Goal: Transaction & Acquisition: Purchase product/service

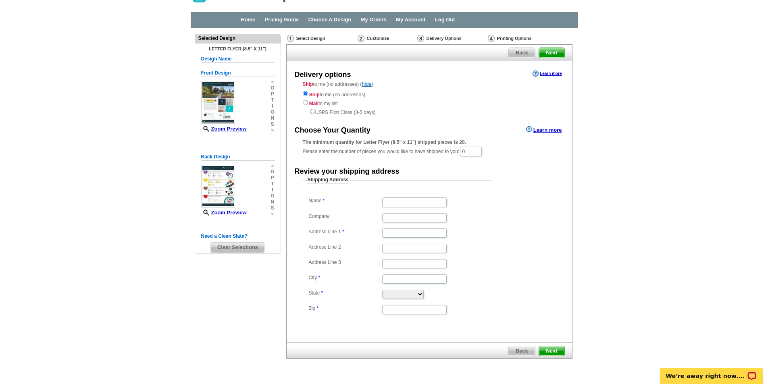
scroll to position [45, 0]
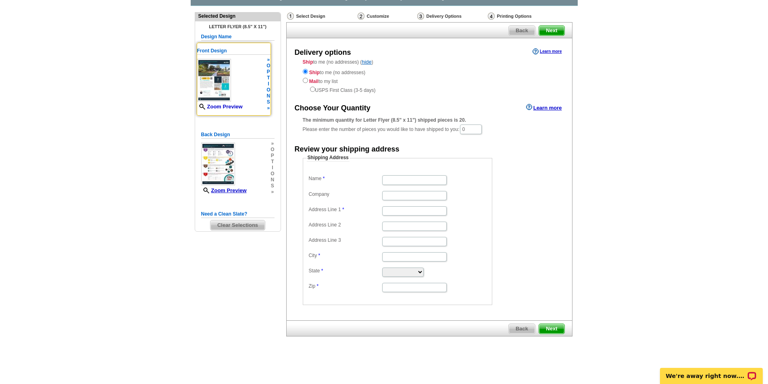
click at [222, 106] on link "Zoom Preview" at bounding box center [220, 107] width 46 height 6
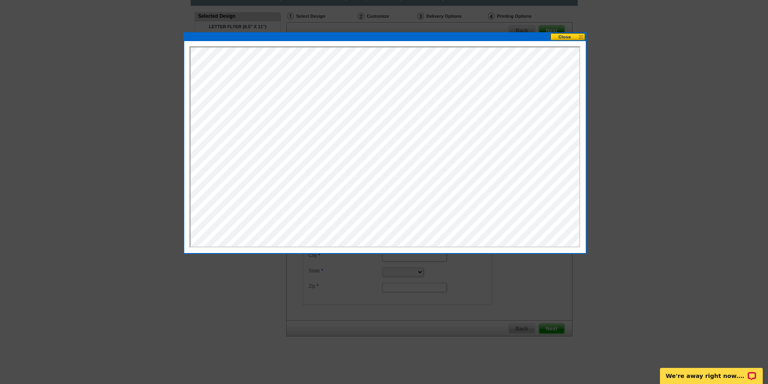
scroll to position [0, 0]
click at [565, 38] on button at bounding box center [568, 37] width 35 height 8
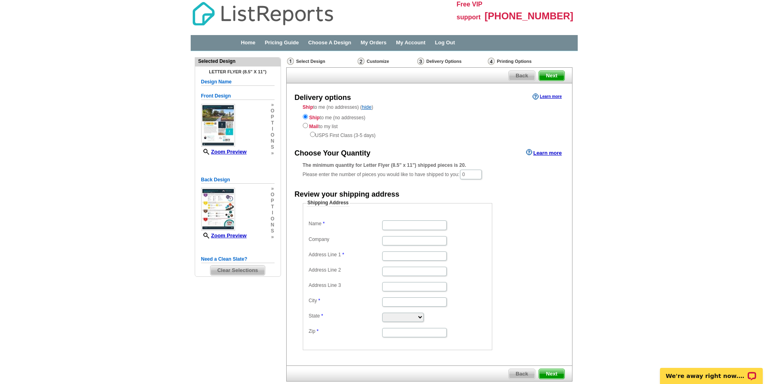
click at [449, 64] on div "Delivery Options" at bounding box center [452, 62] width 71 height 10
click at [448, 62] on div "Delivery Options" at bounding box center [452, 62] width 71 height 10
click at [392, 224] on input "Name" at bounding box center [414, 225] width 65 height 9
drag, startPoint x: 0, startPoint y: 0, endPoint x: 393, endPoint y: 225, distance: 452.8
click at [393, 225] on input "Name" at bounding box center [414, 225] width 65 height 9
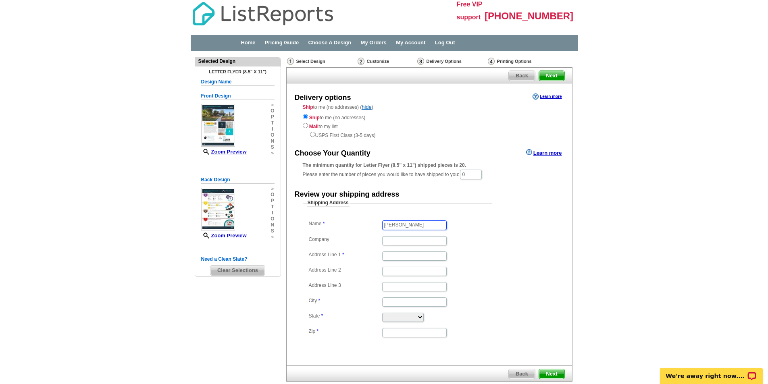
click at [418, 222] on input "Carmen" at bounding box center [414, 225] width 65 height 9
type input "Carmen Lopez"
type input "PACIFIC COAST REALTY"
type input "24007 Ventura Blvd., #206"
type input "Calabasas"
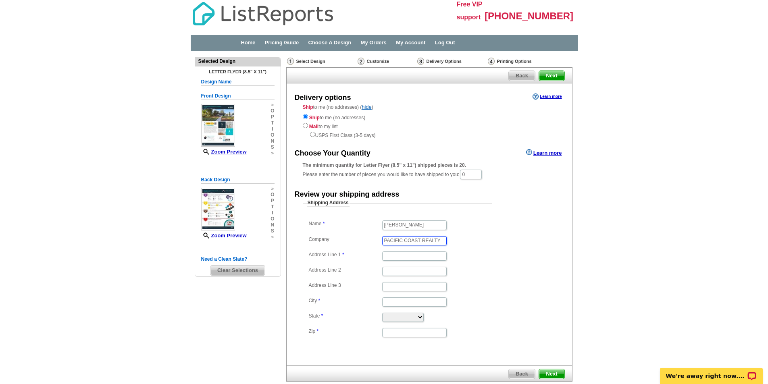
type input "Calabasas"
select select "CA"
type input "91302"
click at [424, 257] on input "24007 Ventura Blvd., #206" at bounding box center [414, 256] width 65 height 9
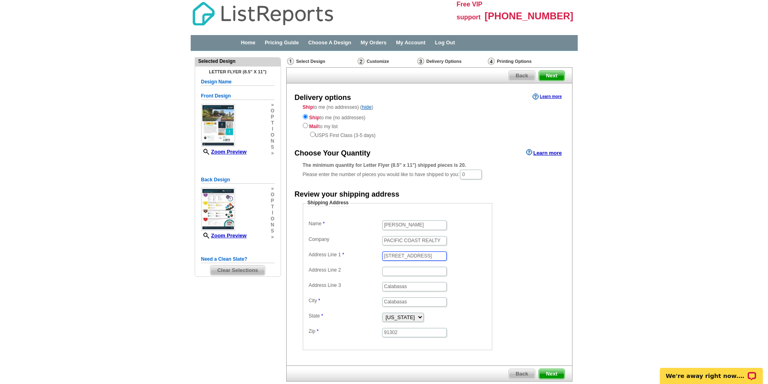
click at [424, 257] on input "24007 Ventura Blvd., #206" at bounding box center [414, 256] width 65 height 9
drag, startPoint x: 415, startPoint y: 288, endPoint x: 372, endPoint y: 284, distance: 43.3
click at [372, 284] on dl "Name Carmen Lopez Company PACIFIC COAST REALTY Address Line 1 Address Line 2 Ad…" at bounding box center [398, 279] width 182 height 120
drag, startPoint x: 385, startPoint y: 302, endPoint x: 363, endPoint y: 301, distance: 22.2
click at [363, 301] on dl "Name Carmen Lopez Company PACIFIC COAST REALTY Address Line 1 Address Line 2 Ad…" at bounding box center [398, 279] width 182 height 120
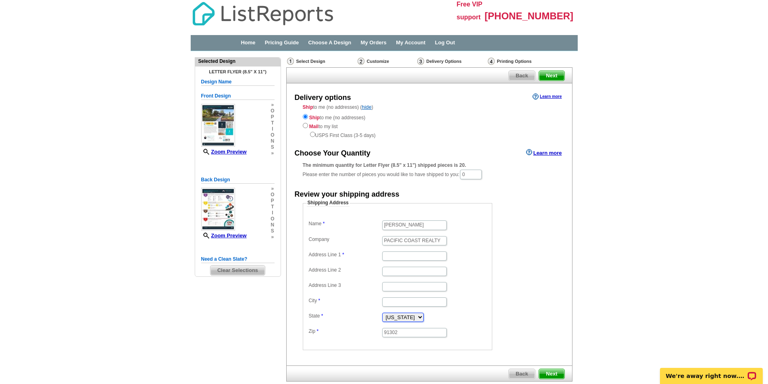
drag, startPoint x: 414, startPoint y: 317, endPoint x: 359, endPoint y: 317, distance: 54.5
click at [359, 317] on dl "Name Carmen Lopez Company PACIFIC COAST REALTY Address Line 1 Address Line 2 Ad…" at bounding box center [398, 279] width 182 height 120
click at [408, 332] on input "91302" at bounding box center [414, 332] width 65 height 9
type input "9"
click at [388, 256] on input "Address Line 1" at bounding box center [414, 256] width 65 height 9
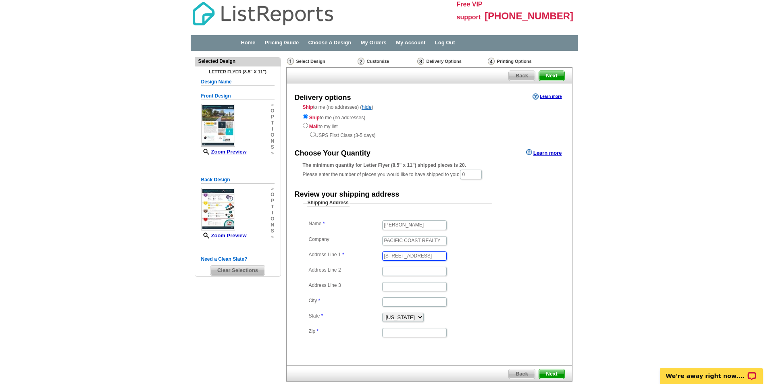
type input "26658 Telluride Way"
type input "Unit 201"
type input "Valencia"
drag, startPoint x: 402, startPoint y: 288, endPoint x: 371, endPoint y: 284, distance: 30.5
click at [371, 284] on dl "Name Carmen Lopez Company PACIFIC COAST REALTY Address Line 1 26658 Telluride W…" at bounding box center [398, 279] width 182 height 120
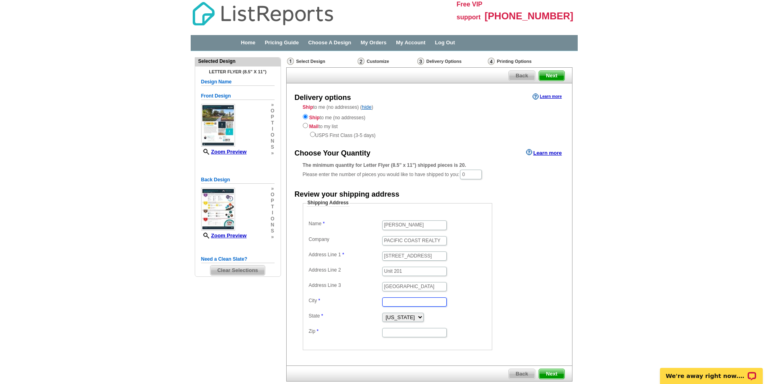
click at [391, 301] on input "City" at bounding box center [414, 302] width 65 height 9
paste input "Valencia"
type input "Valencia"
drag, startPoint x: 400, startPoint y: 284, endPoint x: 386, endPoint y: 301, distance: 22.2
click at [359, 278] on dl "Name Carmen Lopez Company PACIFIC COAST REALTY Address Line 1 26658 Telluride W…" at bounding box center [398, 279] width 182 height 120
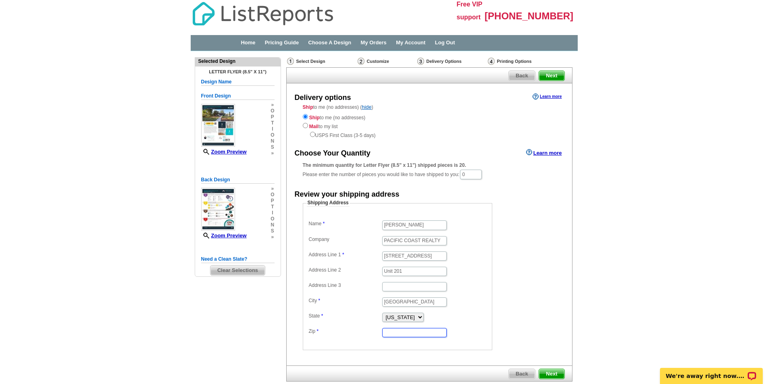
click at [400, 334] on input "Zip" at bounding box center [414, 332] width 65 height 9
drag, startPoint x: 437, startPoint y: 256, endPoint x: 373, endPoint y: 253, distance: 64.6
click at [373, 253] on dl "Name Carmen Lopez Company PACIFIC COAST REALTY Address Line 1 26658 Telluride W…" at bounding box center [398, 279] width 182 height 120
drag, startPoint x: 406, startPoint y: 332, endPoint x: 357, endPoint y: 332, distance: 48.8
click at [357, 332] on dl "Name Carmen Lopez Company PACIFIC COAST REALTY Address Line 1 26658 Telluride W…" at bounding box center [398, 279] width 182 height 120
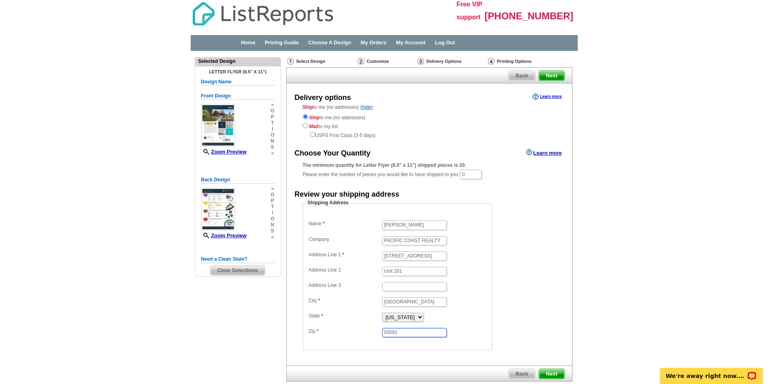
paste input "13"
type input "91381"
click at [546, 373] on span "Next" at bounding box center [551, 374] width 25 height 10
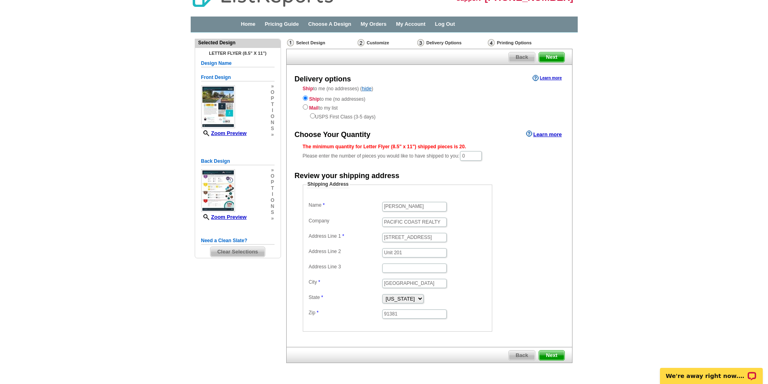
scroll to position [45, 0]
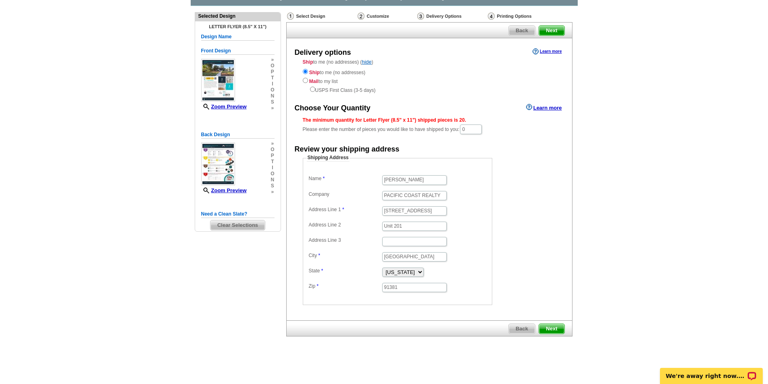
click at [550, 329] on span "Next" at bounding box center [551, 329] width 25 height 10
drag, startPoint x: 478, startPoint y: 131, endPoint x: 456, endPoint y: 133, distance: 21.8
click at [456, 133] on div "The minimum quantity for Letter Flyer (8.5" x 11") shipped pieces is 20. Please…" at bounding box center [429, 126] width 253 height 19
type input "2"
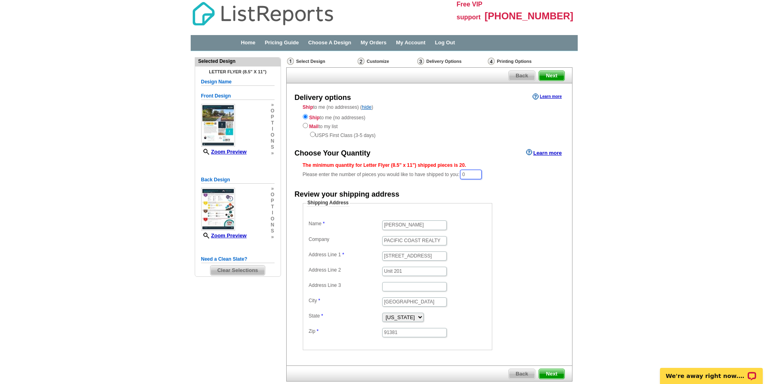
drag, startPoint x: 478, startPoint y: 177, endPoint x: 458, endPoint y: 178, distance: 19.8
click at [458, 178] on div "The minimum quantity for Letter Flyer (8.5" x 11") shipped pieces is 20. Please…" at bounding box center [429, 171] width 253 height 19
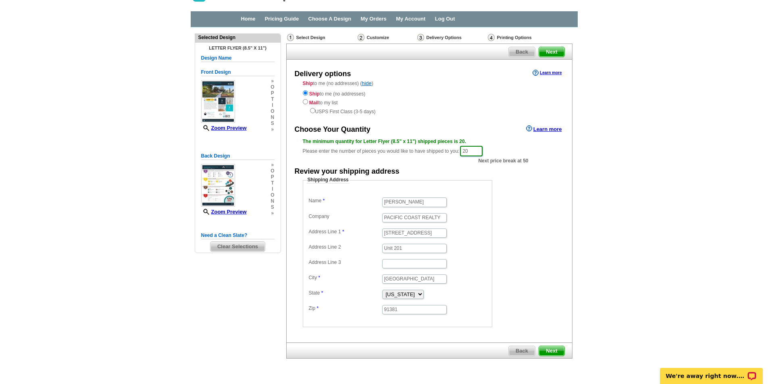
scroll to position [46, 0]
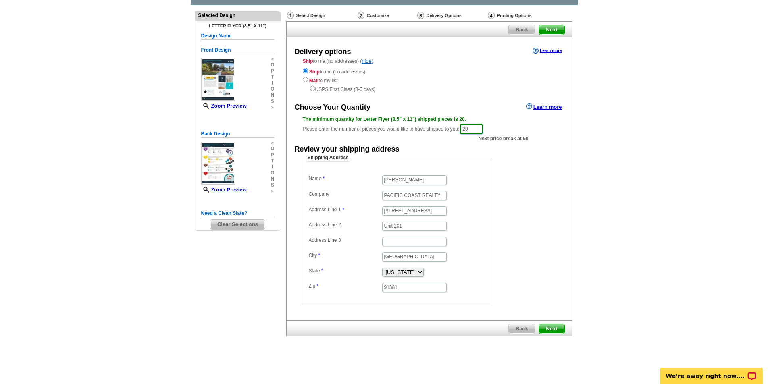
type input "20"
click at [554, 329] on span "Next" at bounding box center [551, 329] width 25 height 10
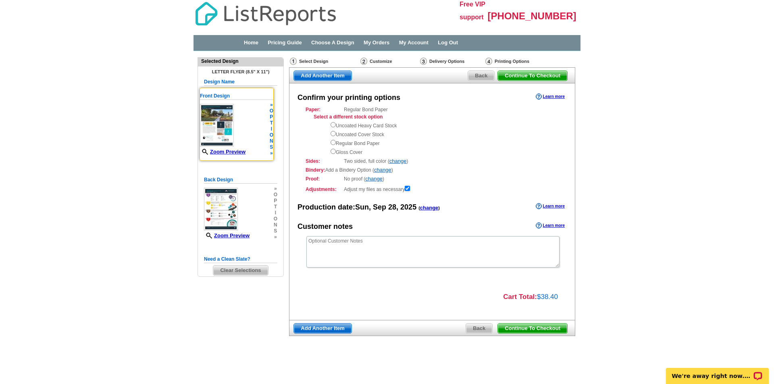
click at [223, 123] on img at bounding box center [217, 125] width 34 height 43
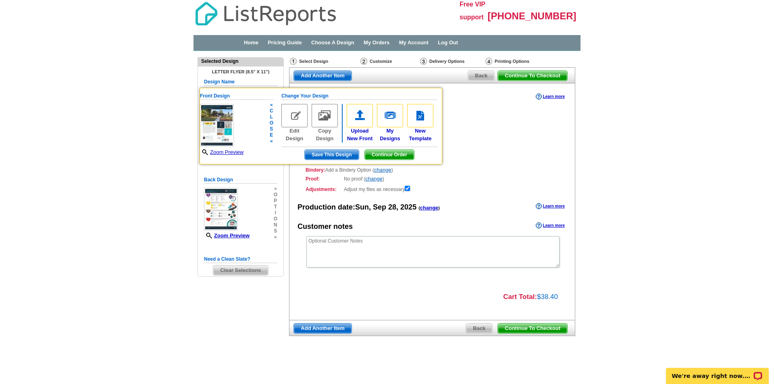
click at [215, 114] on img at bounding box center [217, 125] width 34 height 43
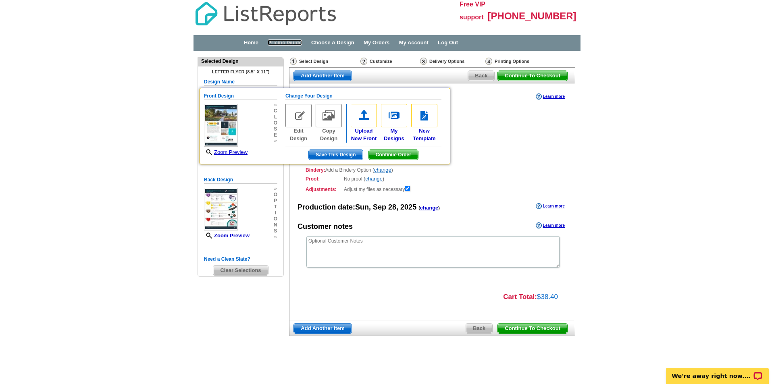
click at [292, 40] on link "Pricing Guide" at bounding box center [285, 43] width 34 height 6
